Goal: Information Seeking & Learning: Find specific fact

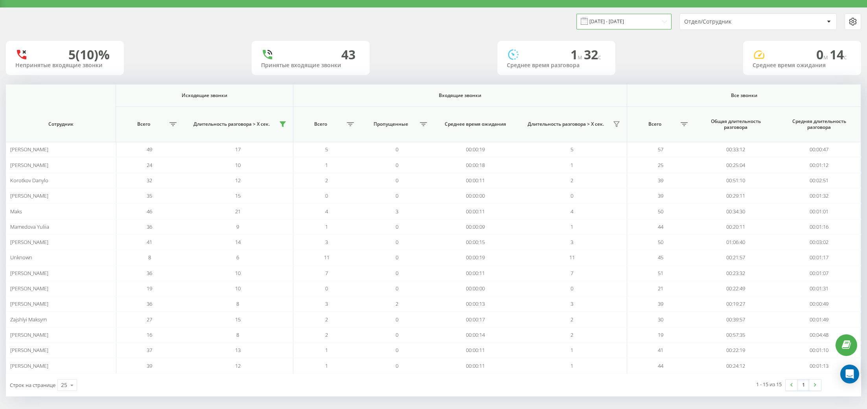
click at [647, 17] on input "19.08.2025 - 19.08.2025" at bounding box center [623, 21] width 95 height 15
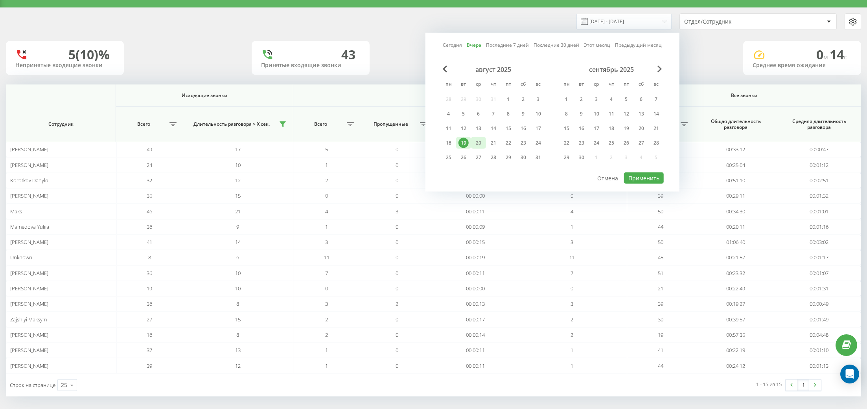
click at [476, 140] on div "20" at bounding box center [478, 143] width 10 height 10
click at [640, 178] on button "Применить" at bounding box center [644, 178] width 40 height 11
type input "20.08.2025 - 20.08.2025"
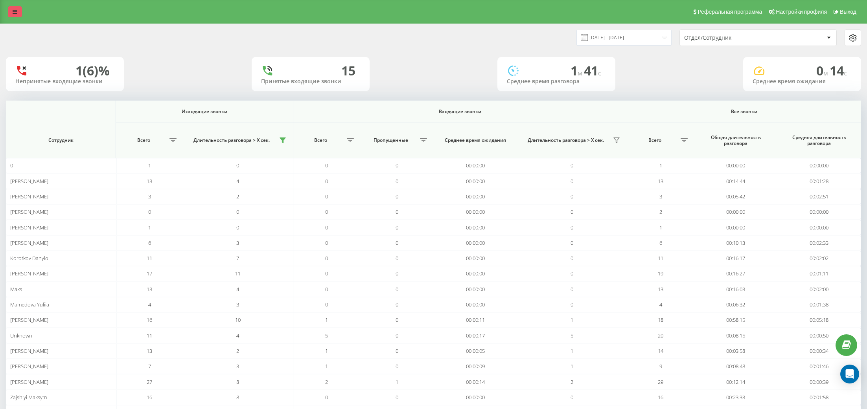
click at [15, 15] on link at bounding box center [15, 11] width 14 height 11
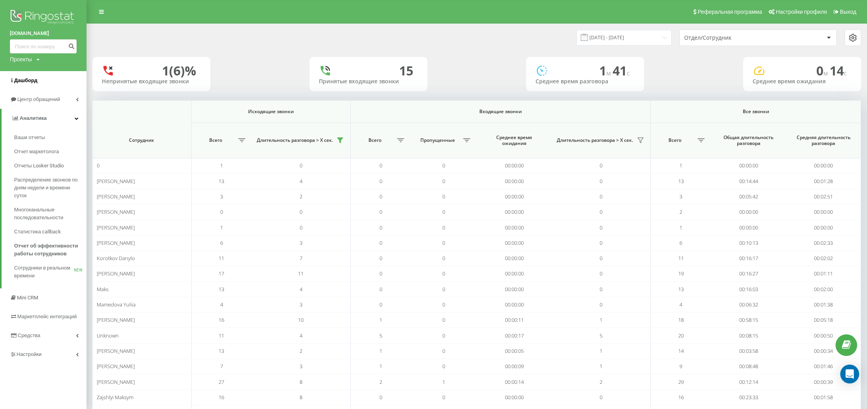
click at [36, 83] on span "Дашборд" at bounding box center [25, 80] width 23 height 6
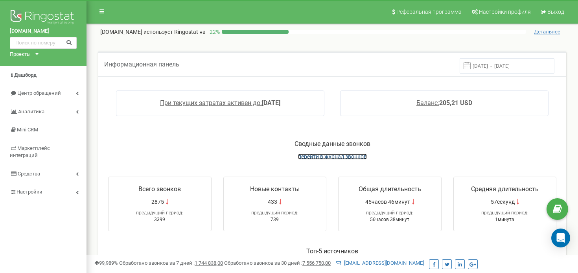
click at [324, 159] on span "перейти в журнал звонков" at bounding box center [332, 156] width 69 height 6
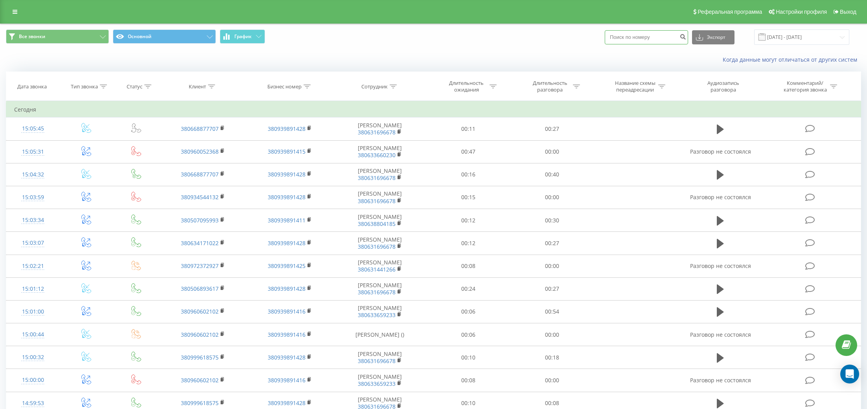
click at [652, 39] on input at bounding box center [646, 37] width 83 height 14
paste input "+380506523893"
click at [634, 39] on input "+380506523893" at bounding box center [646, 37] width 83 height 14
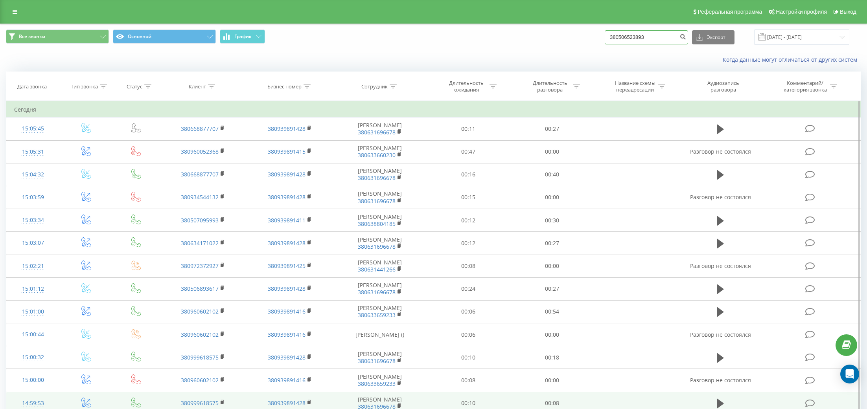
type input "380506523893"
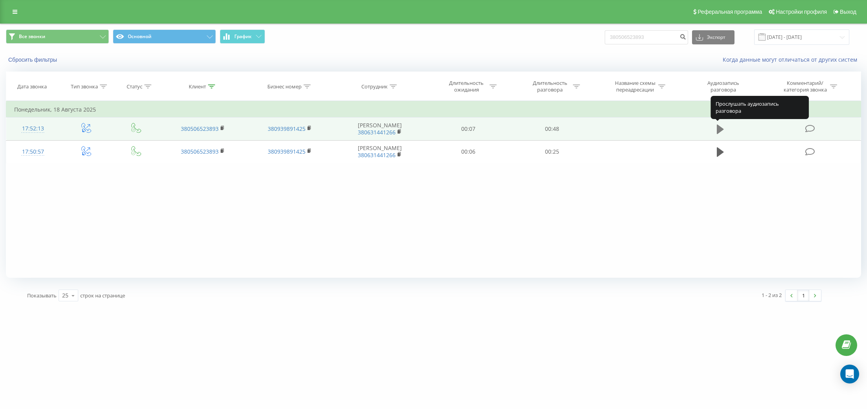
click at [719, 129] on icon at bounding box center [720, 129] width 7 height 9
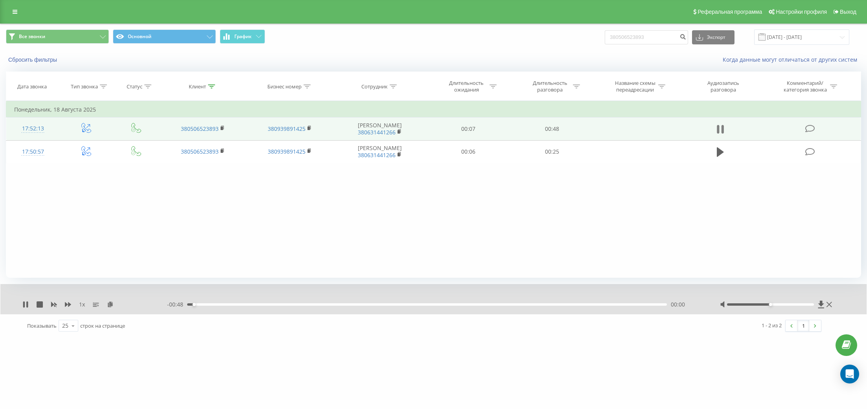
click at [720, 128] on icon at bounding box center [720, 129] width 7 height 11
click at [822, 304] on icon at bounding box center [821, 304] width 6 height 7
drag, startPoint x: 669, startPoint y: 37, endPoint x: 426, endPoint y: 50, distance: 243.3
click at [429, 50] on div "Все звонки Основной График 380506523893 Экспорт .csv .xls .xlsx 20.05.2025 - 20…" at bounding box center [433, 37] width 866 height 26
drag, startPoint x: 669, startPoint y: 36, endPoint x: 355, endPoint y: -17, distance: 318.5
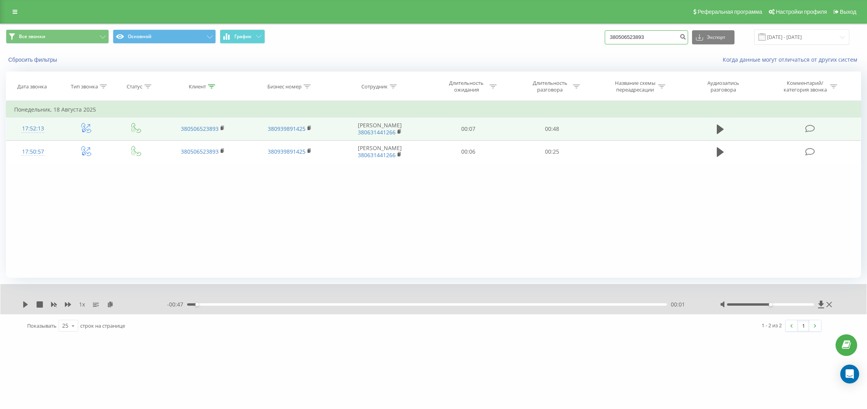
click at [355, 0] on html "vsbrothers.com.ua 380506523893 Проекты vsbrothers.com.ua Дашборд Центр обращени…" at bounding box center [433, 204] width 867 height 409
paste input "+380967777277"
click at [635, 35] on input "+380967777277" at bounding box center [646, 37] width 83 height 14
type input "380967777277"
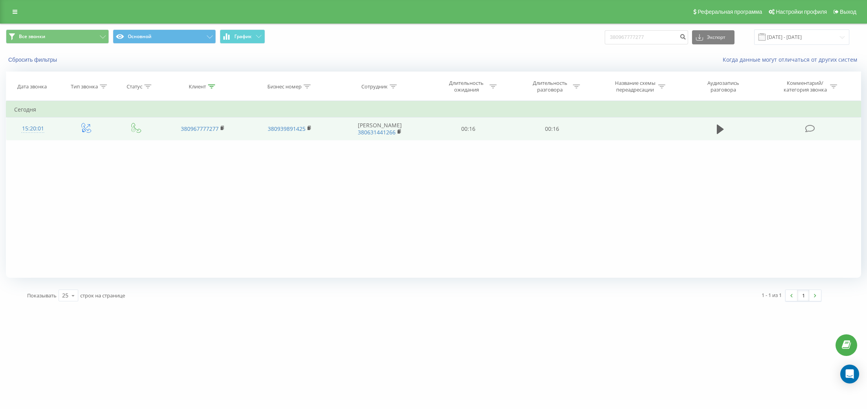
click at [729, 125] on td at bounding box center [720, 129] width 80 height 23
click at [722, 128] on icon at bounding box center [720, 129] width 7 height 9
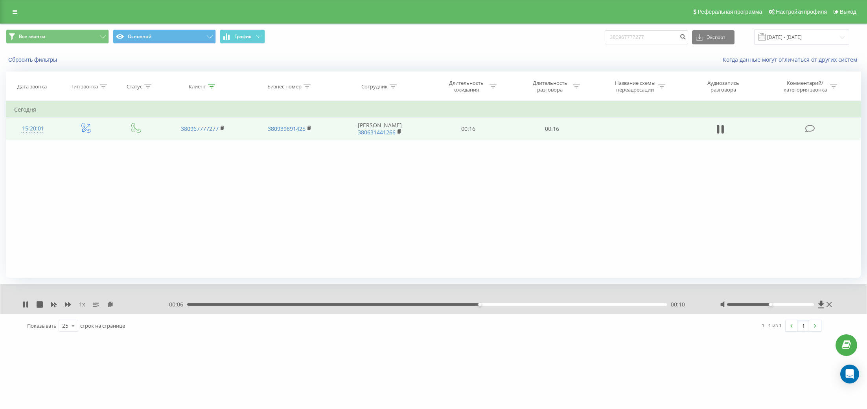
click at [382, 303] on div "00:10" at bounding box center [427, 304] width 480 height 2
click at [364, 306] on div "- 00:07 00:09 00:09" at bounding box center [433, 305] width 533 height 8
click at [359, 305] on div "00:10" at bounding box center [427, 304] width 480 height 2
click at [290, 306] on div "- 00:02 00:14 00:14" at bounding box center [433, 305] width 533 height 8
click at [296, 303] on div "00:03" at bounding box center [427, 304] width 480 height 2
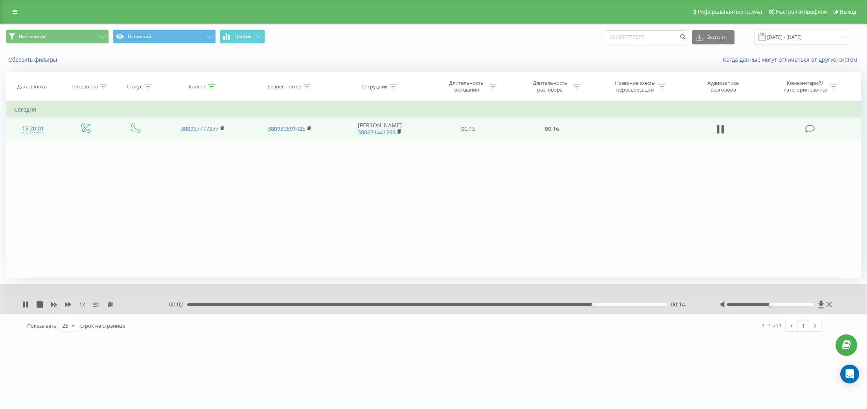
click at [303, 303] on div "00:14" at bounding box center [427, 304] width 480 height 2
click at [716, 125] on button at bounding box center [720, 129] width 12 height 12
click at [22, 9] on div "Реферальная программа Настройки профиля Выход" at bounding box center [433, 12] width 867 height 24
click at [20, 10] on link at bounding box center [15, 11] width 14 height 11
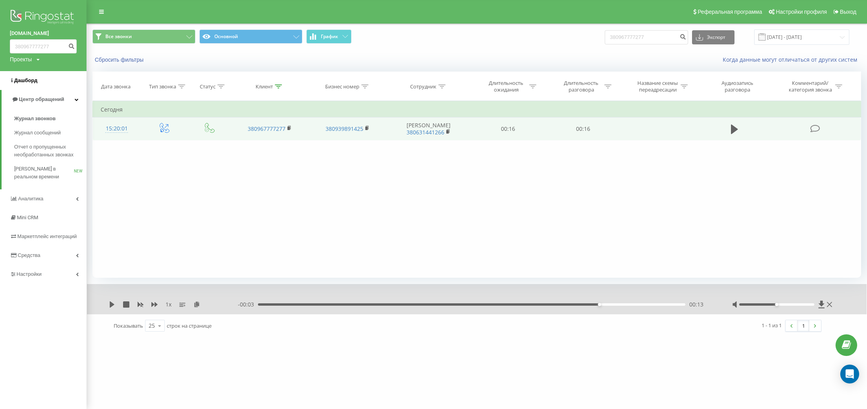
click at [40, 75] on link "Дашборд" at bounding box center [43, 80] width 86 height 19
